Goal: Information Seeking & Learning: Learn about a topic

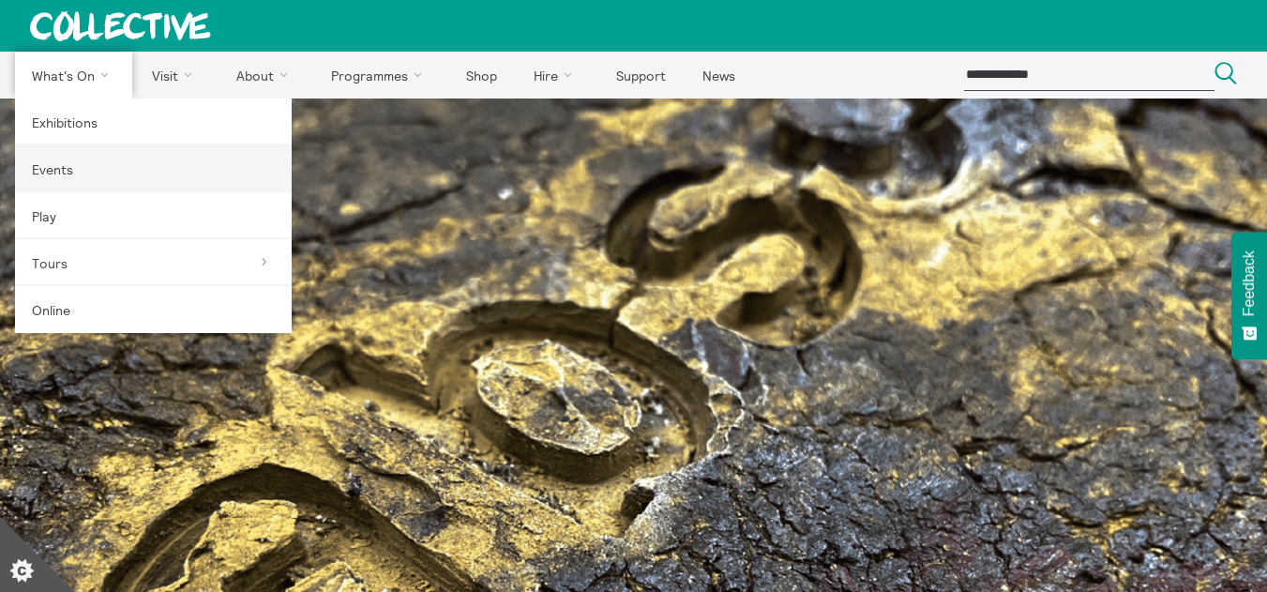
click at [67, 163] on link "Events" at bounding box center [153, 168] width 277 height 47
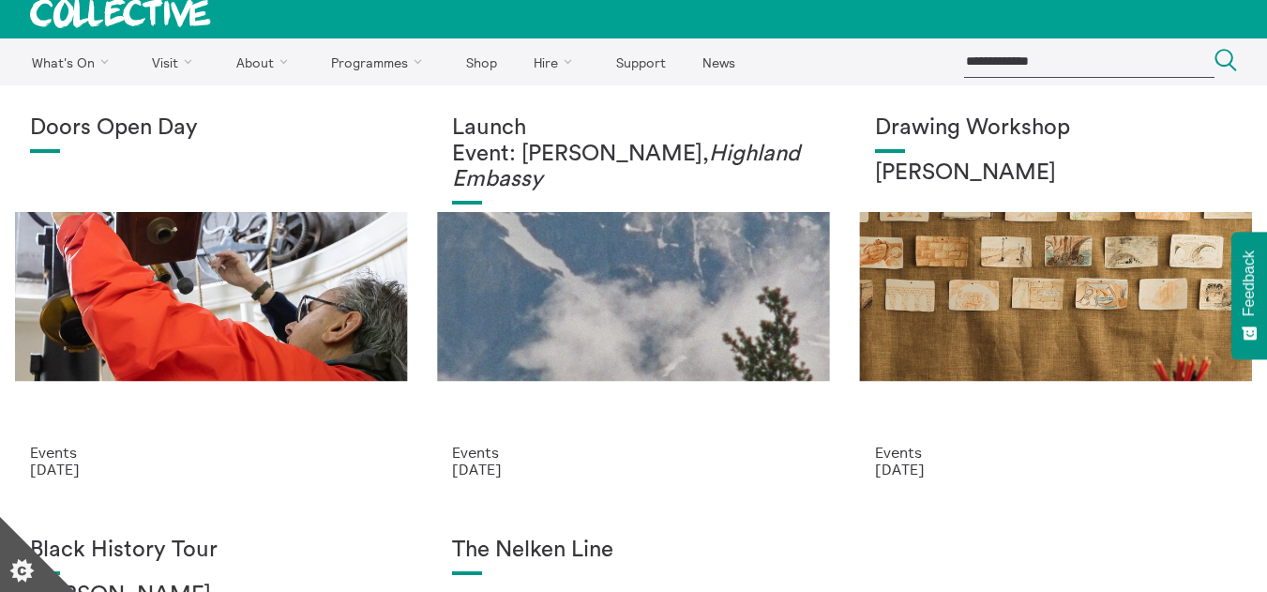
scroll to position [20, 0]
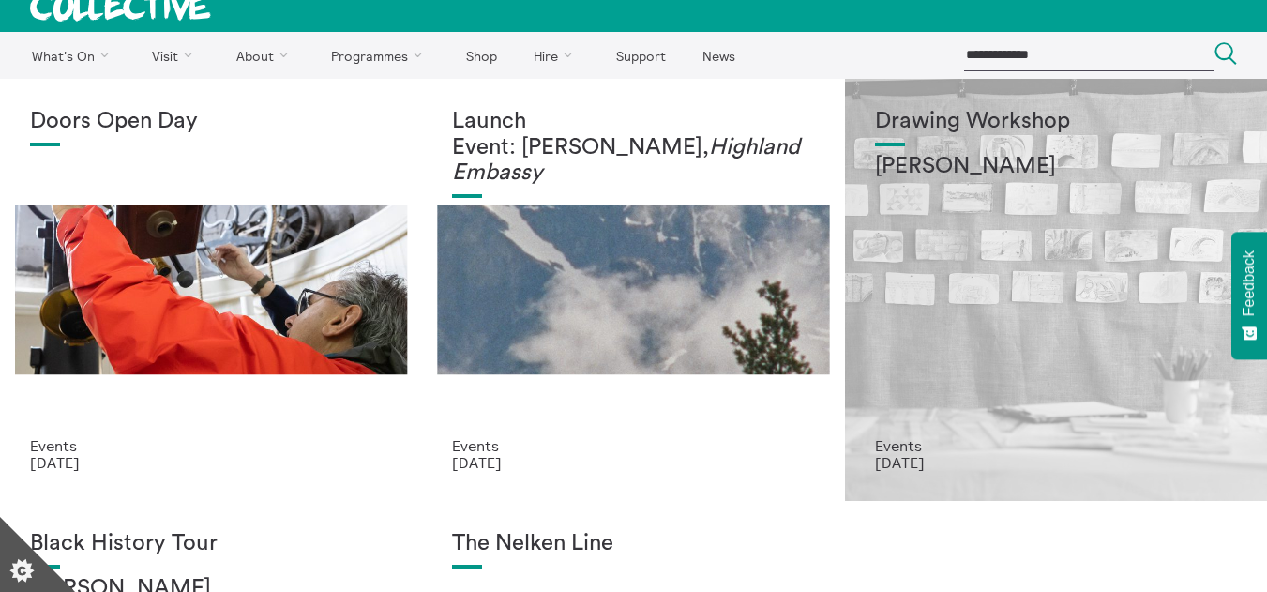
click at [920, 350] on div "Drawing Workshop [PERSON_NAME]" at bounding box center [1056, 273] width 362 height 328
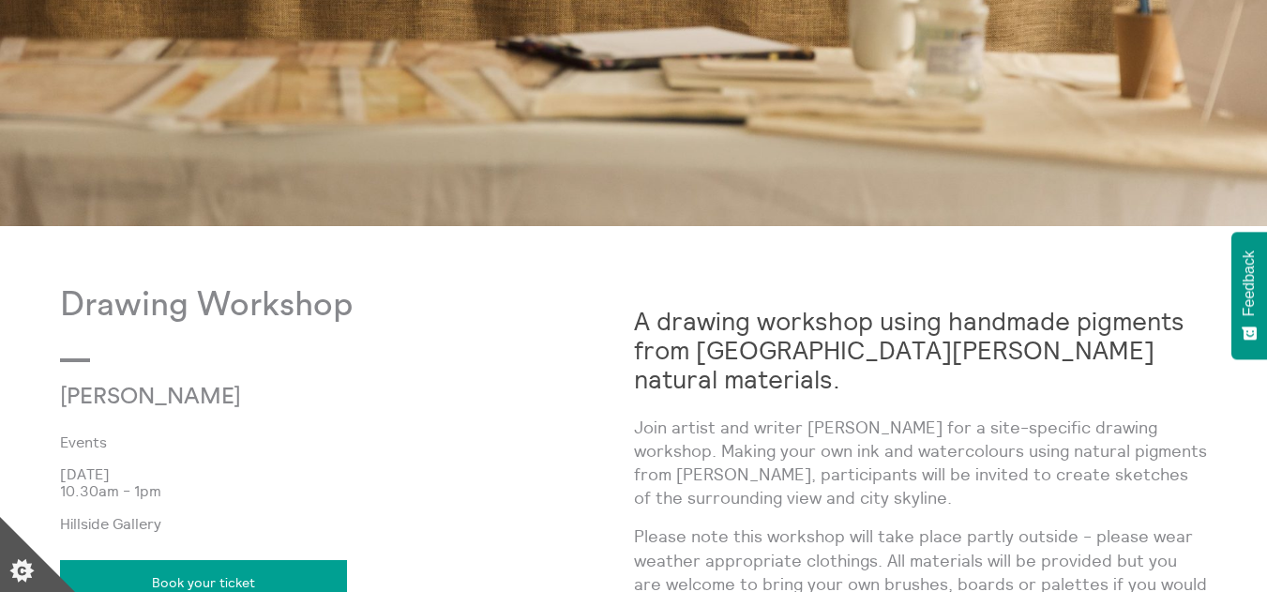
scroll to position [726, 0]
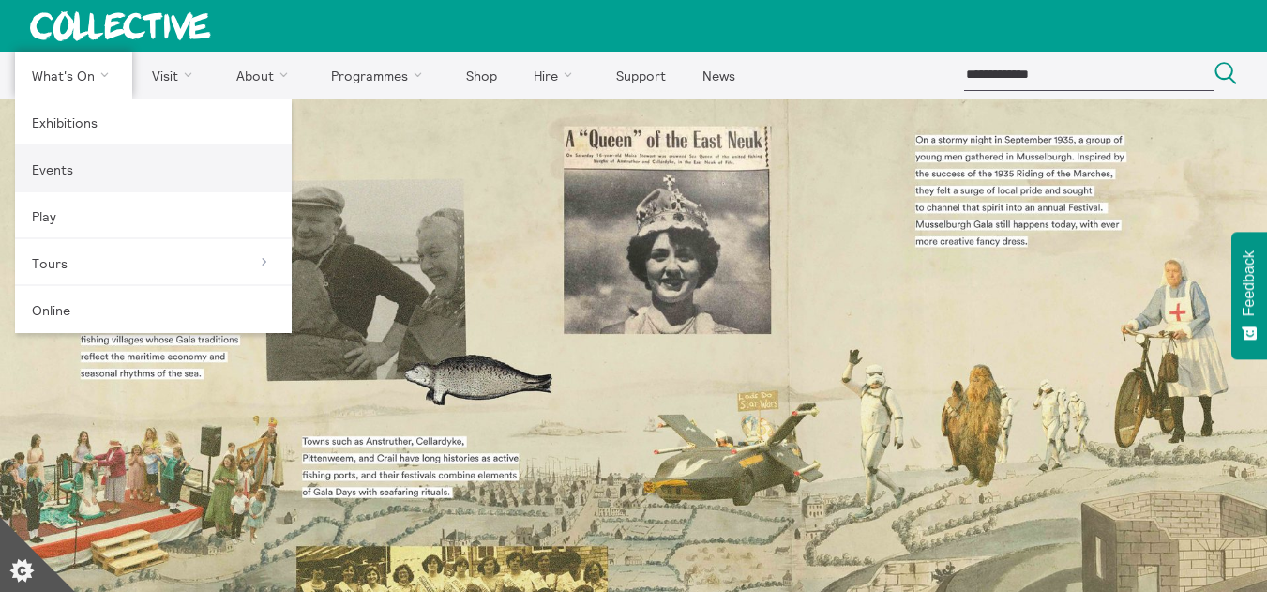
click at [78, 172] on link "Events" at bounding box center [153, 168] width 277 height 47
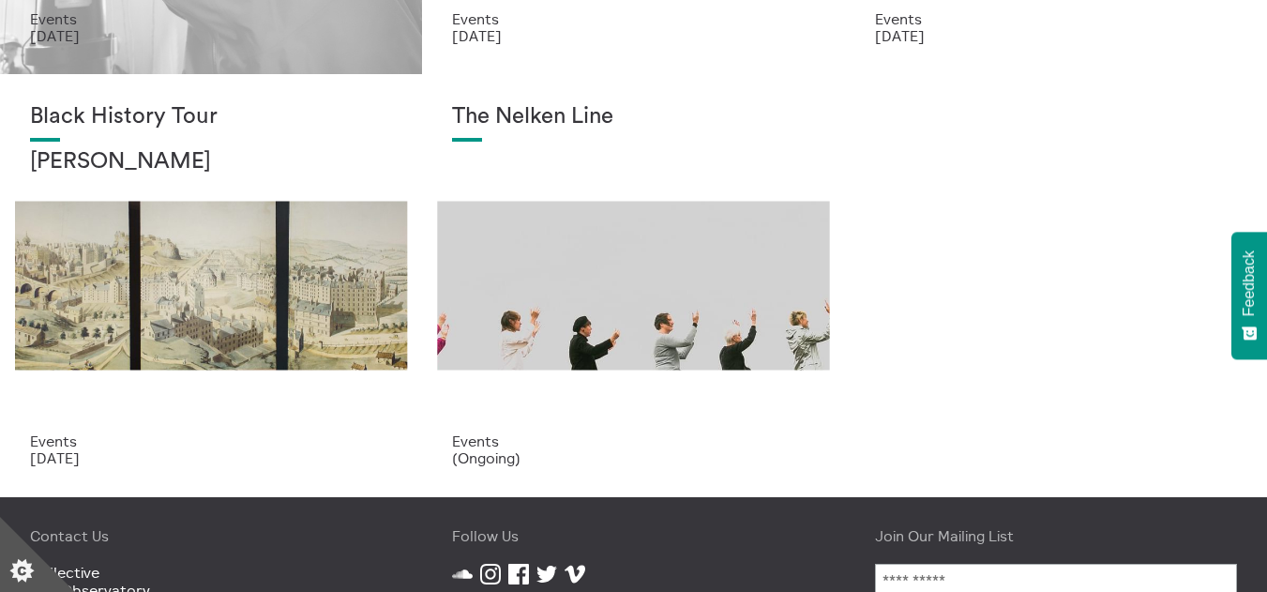
scroll to position [447, 0]
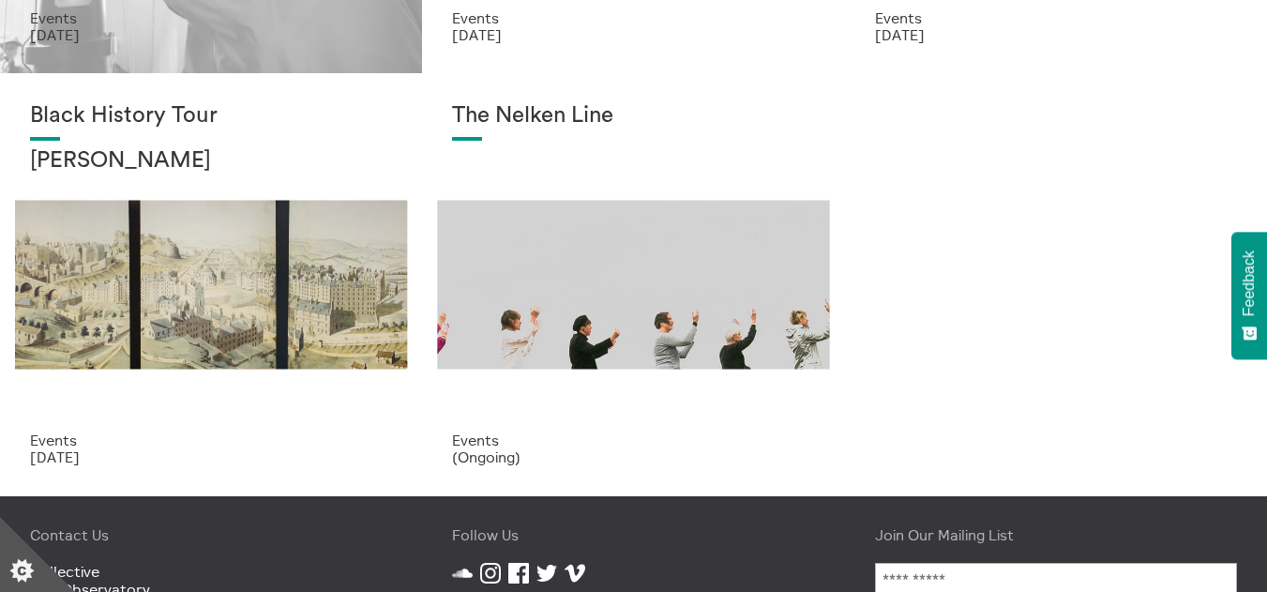
click at [304, 384] on div "Black History Tour Lisa Williams" at bounding box center [211, 267] width 362 height 328
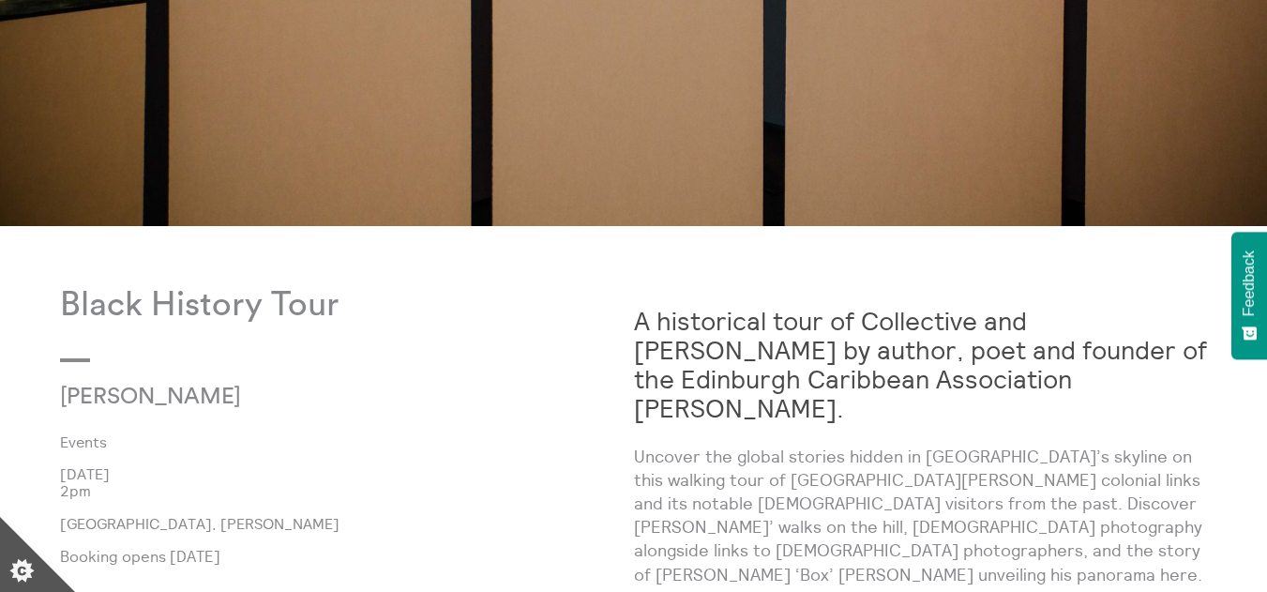
scroll to position [718, 0]
